Goal: Task Accomplishment & Management: Manage account settings

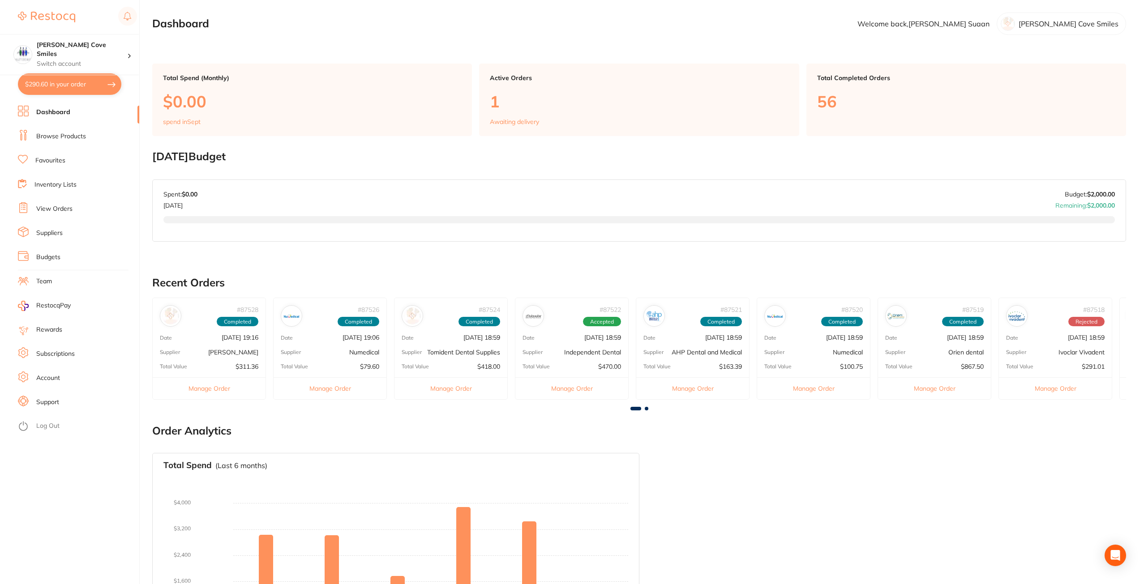
click at [71, 210] on link "View Orders" at bounding box center [54, 209] width 36 height 9
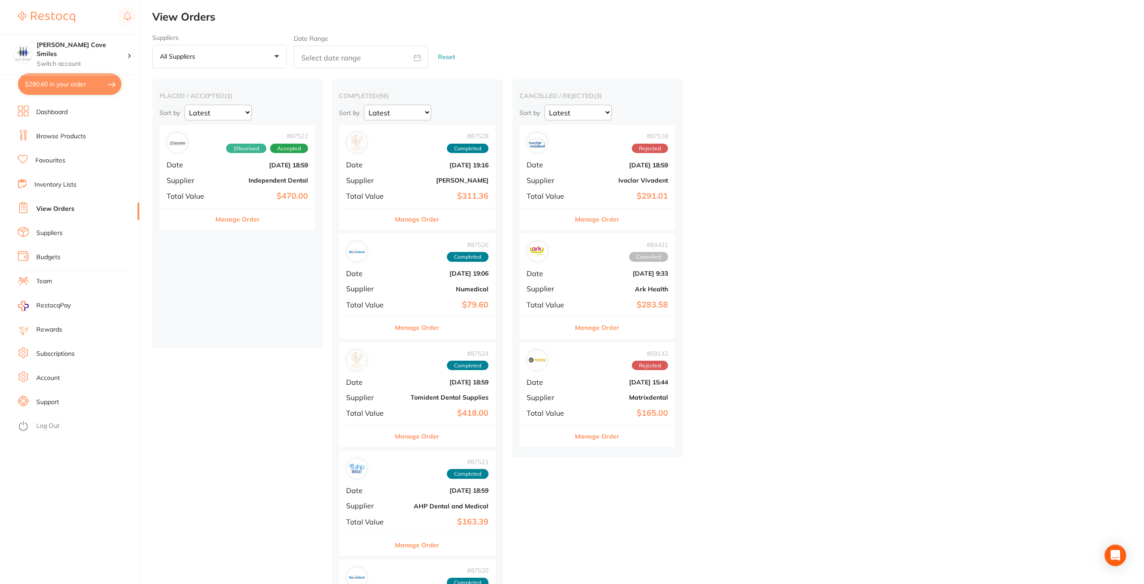
click at [213, 176] on div "# 87522 1 Received Accepted Date [DATE] 18:59 Supplier Independent Dental Total…" at bounding box center [237, 166] width 156 height 83
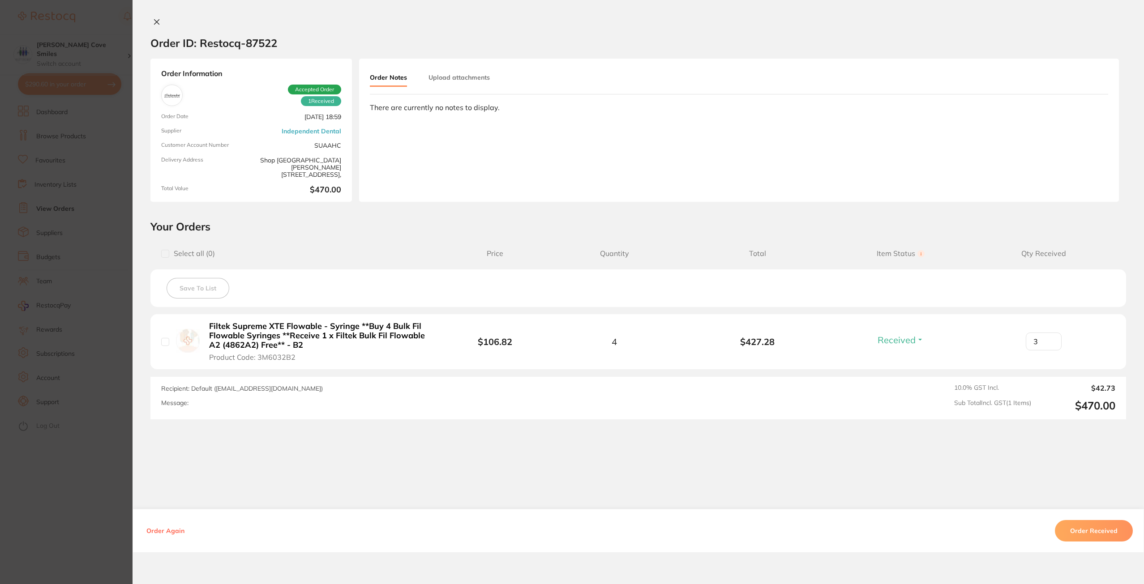
drag, startPoint x: 1037, startPoint y: 341, endPoint x: 1016, endPoint y: 340, distance: 20.6
click at [1016, 340] on div "3" at bounding box center [1043, 342] width 143 height 18
type input "4"
click at [1090, 530] on button "Order Received" at bounding box center [1094, 530] width 78 height 21
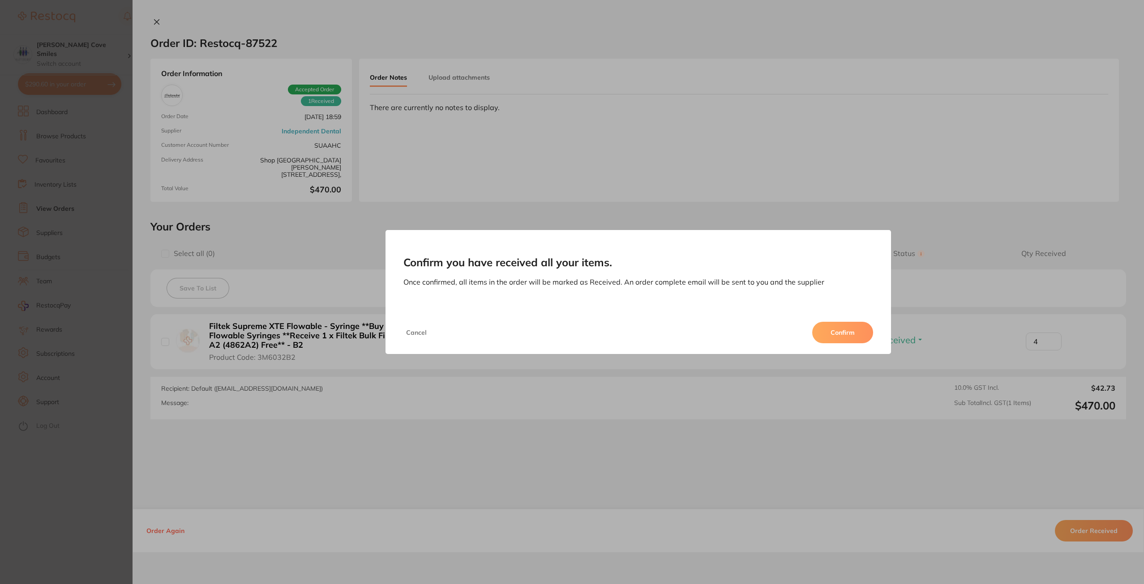
click at [858, 328] on button "Confirm" at bounding box center [842, 332] width 61 height 21
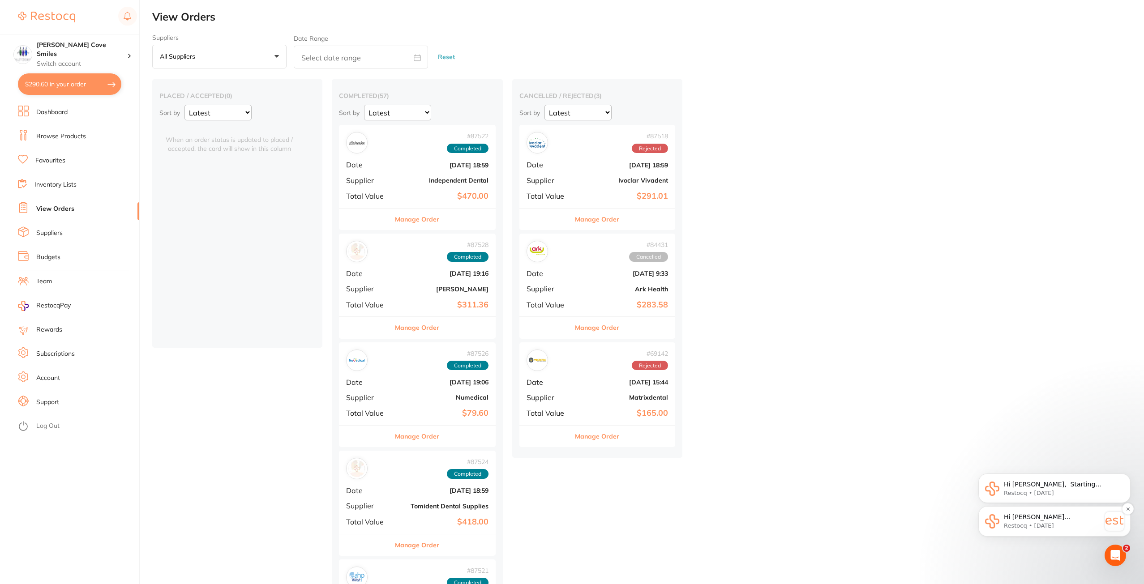
click at [1048, 521] on p "Hi [PERSON_NAME] [PERSON_NAME] here again. Independent Dental Rep [PERSON_NAME]…" at bounding box center [1052, 517] width 97 height 9
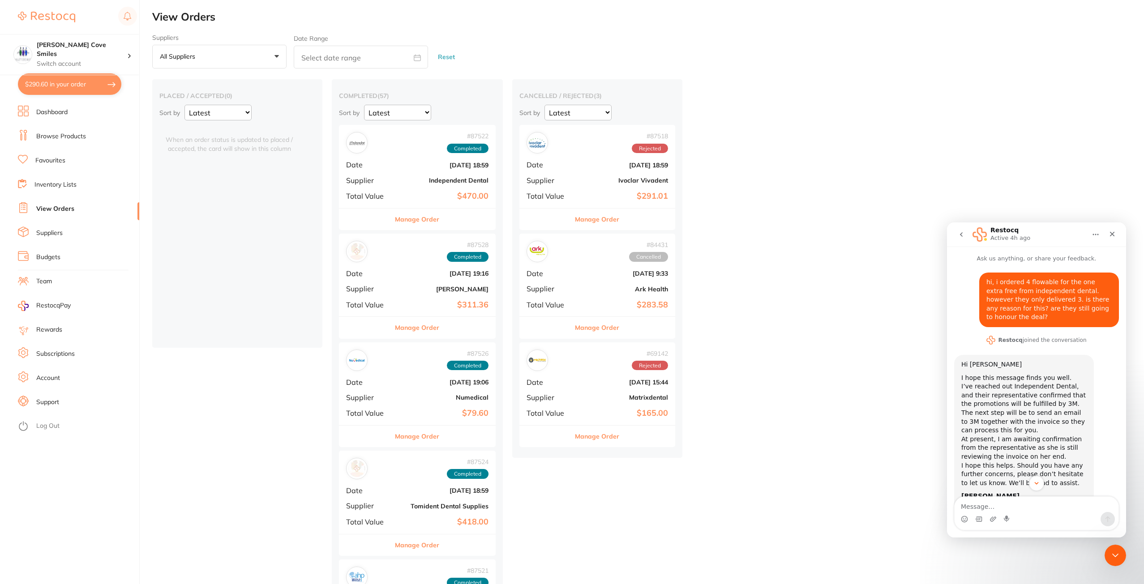
click at [959, 239] on button "go back" at bounding box center [961, 234] width 17 height 17
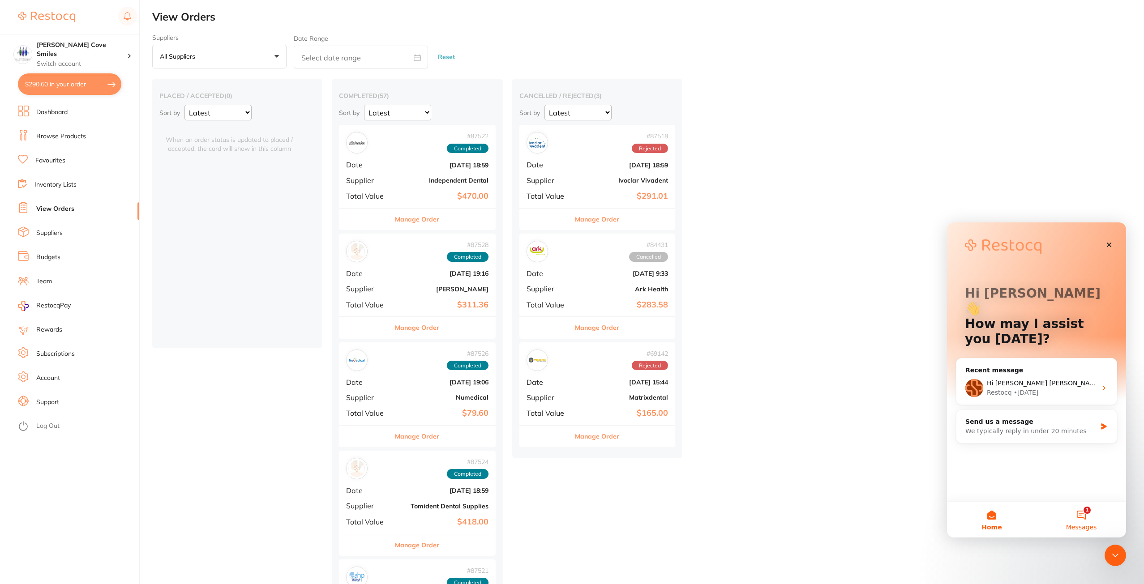
click at [1083, 516] on button "1 Messages" at bounding box center [1081, 520] width 90 height 36
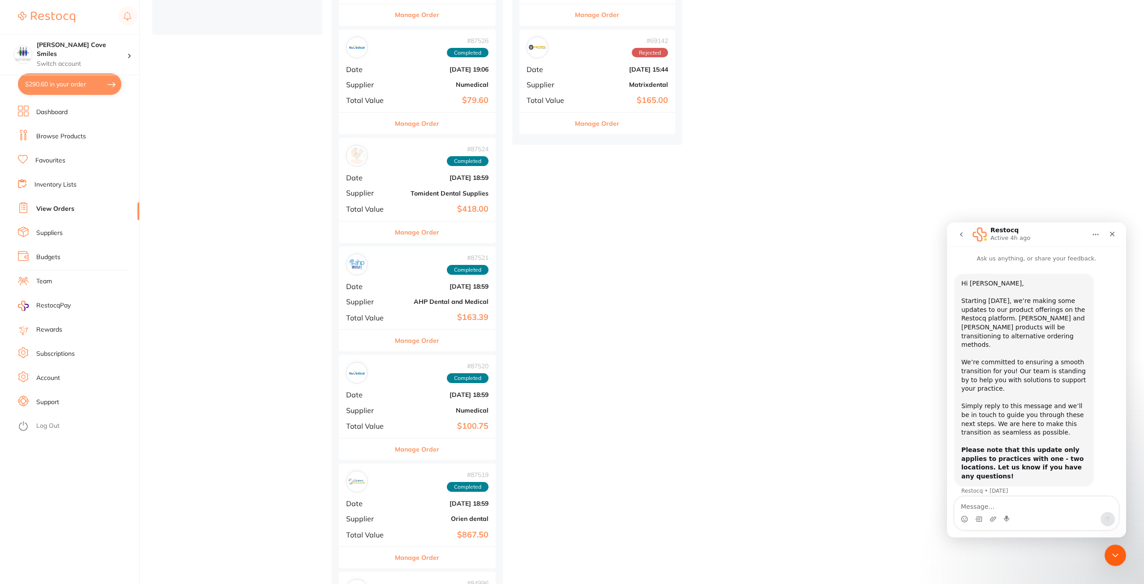
scroll to position [313, 0]
click at [1110, 234] on icon "Close" at bounding box center [1111, 234] width 7 height 7
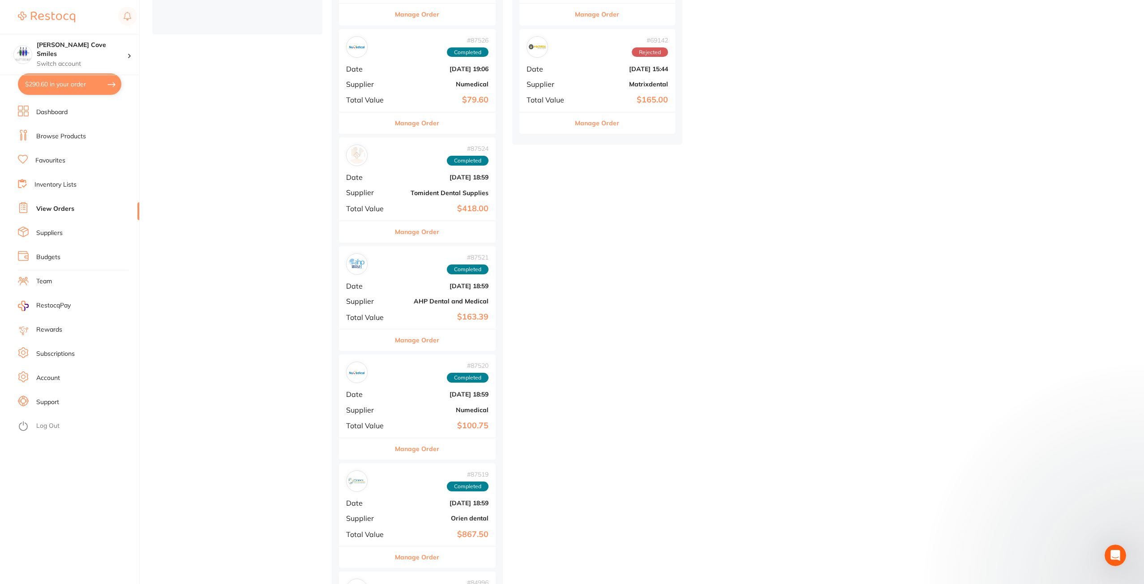
scroll to position [0, 0]
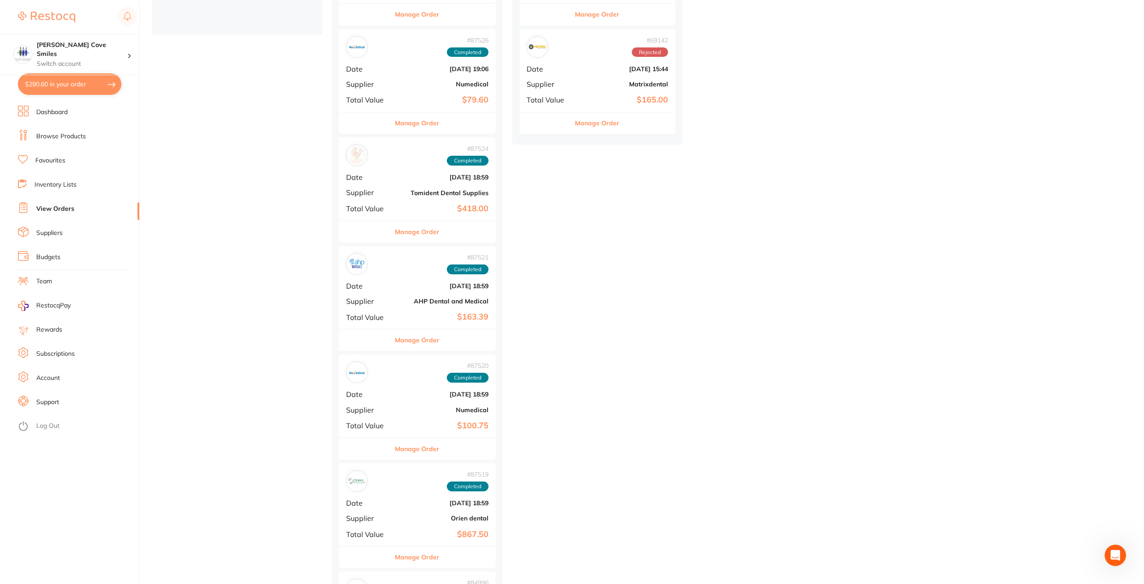
click at [90, 85] on button "$290.60 in your order" at bounding box center [69, 83] width 103 height 21
checkbox input "true"
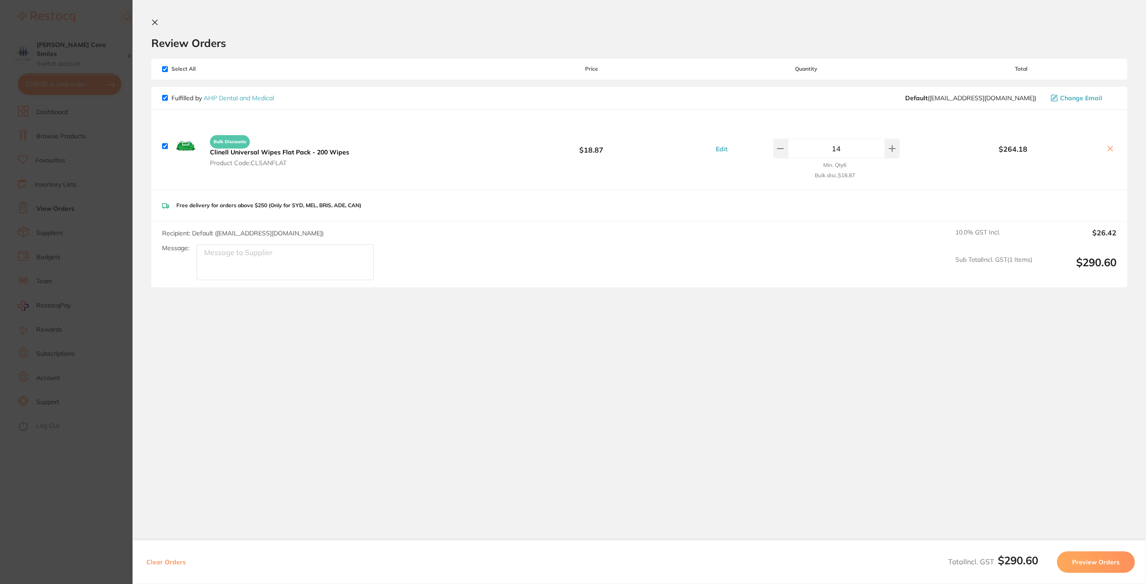
click at [152, 22] on icon at bounding box center [154, 22] width 7 height 7
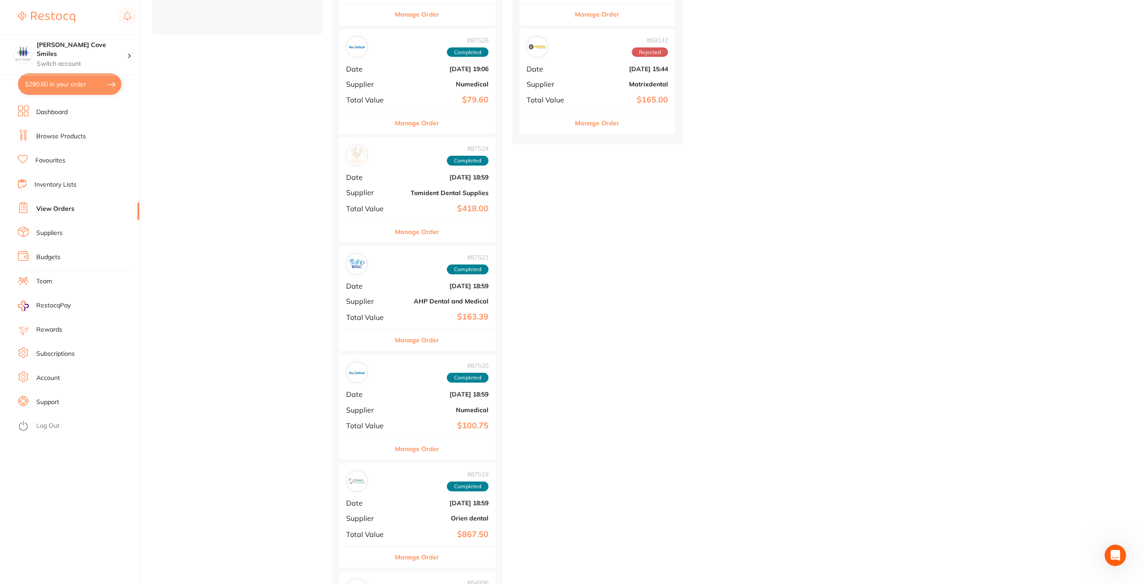
click at [56, 424] on link "Log Out" at bounding box center [47, 426] width 23 height 9
